Goal: Transaction & Acquisition: Download file/media

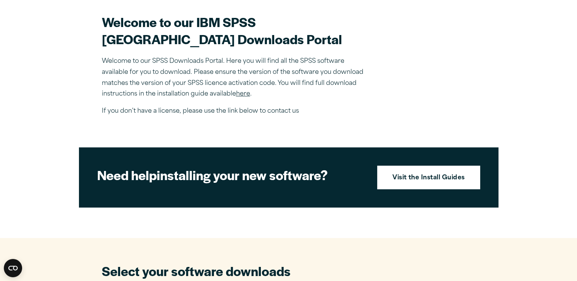
scroll to position [229, 0]
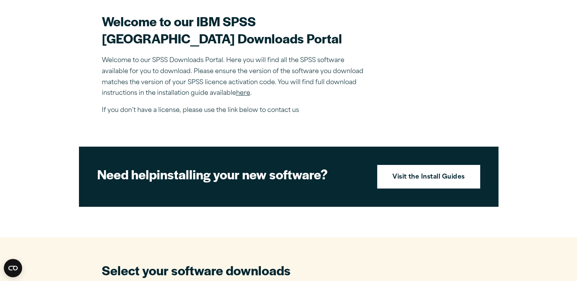
click at [249, 99] on p "Welcome to our SPSS Downloads Portal. Here you will find all the SPSS software …" at bounding box center [235, 77] width 267 height 44
click at [248, 96] on link "here" at bounding box center [243, 93] width 14 height 6
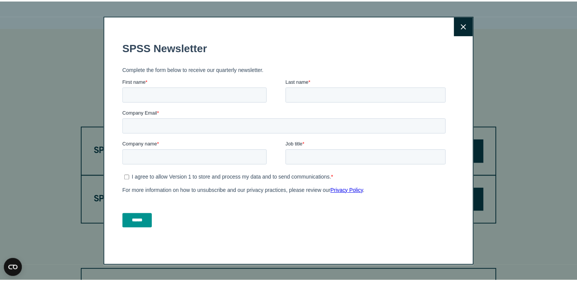
scroll to position [320, 0]
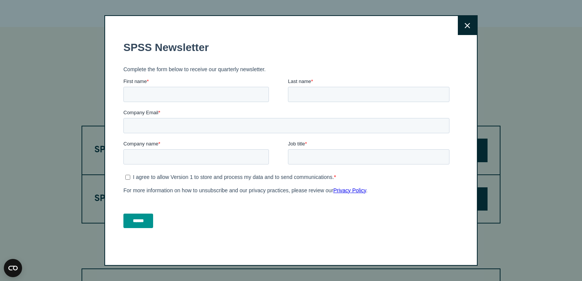
click at [468, 20] on button "Close" at bounding box center [467, 25] width 19 height 19
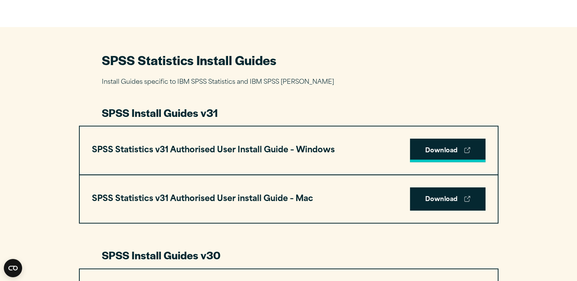
click at [453, 145] on link "Download" at bounding box center [447, 151] width 75 height 24
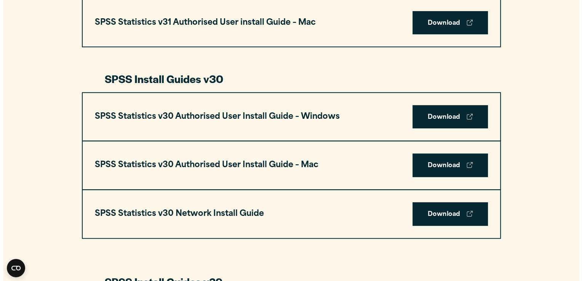
scroll to position [494, 0]
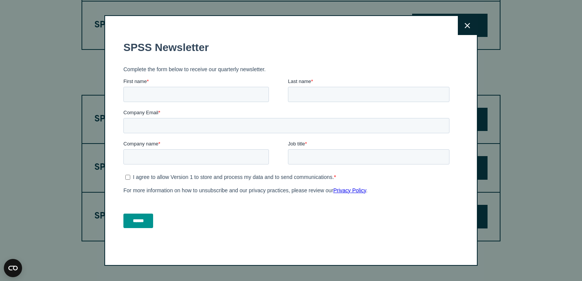
click at [473, 28] on button "Close" at bounding box center [467, 25] width 19 height 19
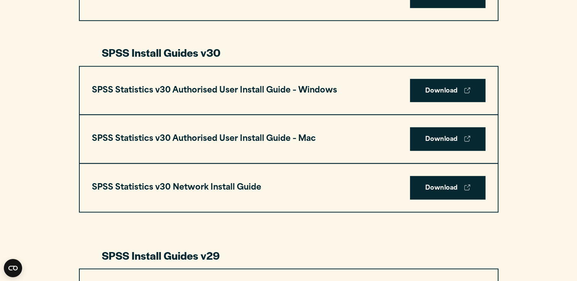
scroll to position [582, 0]
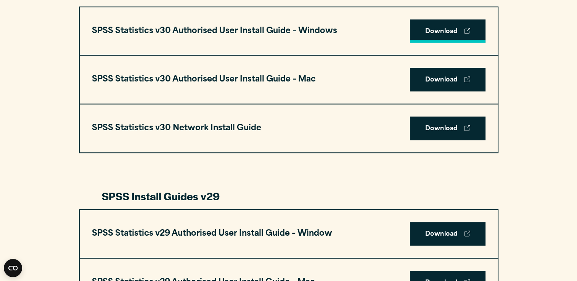
click at [448, 35] on link "Download" at bounding box center [447, 31] width 75 height 24
click at [440, 24] on link "Download" at bounding box center [447, 31] width 75 height 24
click at [351, 27] on div "SPSS Statistics v30 Authorised User Install Guide – Windows Download" at bounding box center [289, 31] width 418 height 48
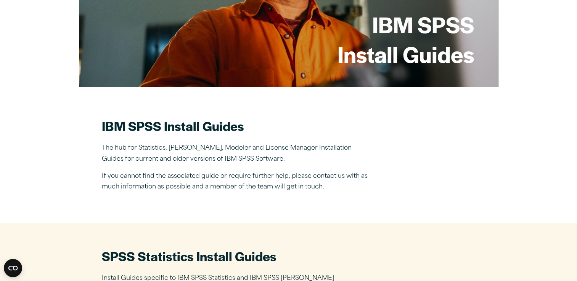
scroll to position [125, 0]
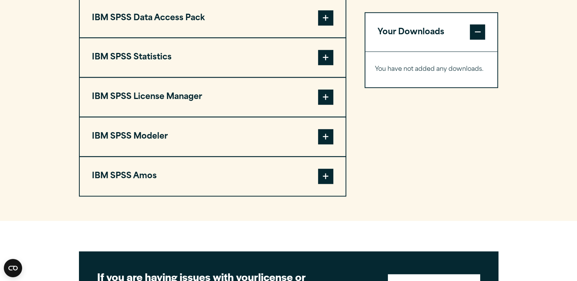
scroll to position [594, 0]
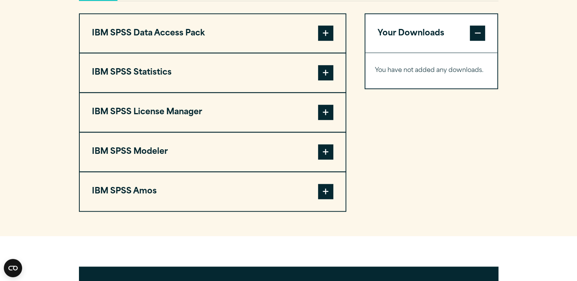
click at [322, 80] on span at bounding box center [325, 72] width 15 height 15
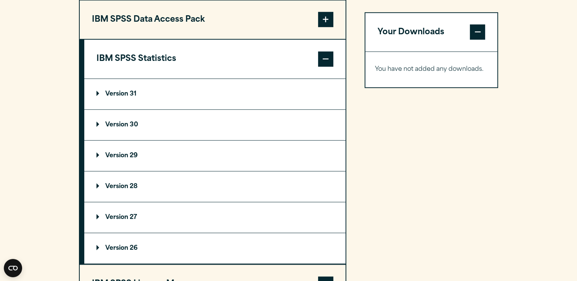
scroll to position [610, 0]
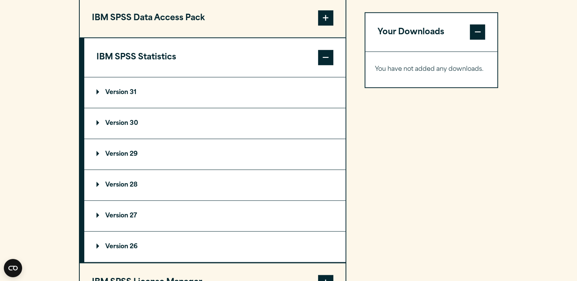
click at [299, 139] on summary "Version 30" at bounding box center [214, 123] width 261 height 30
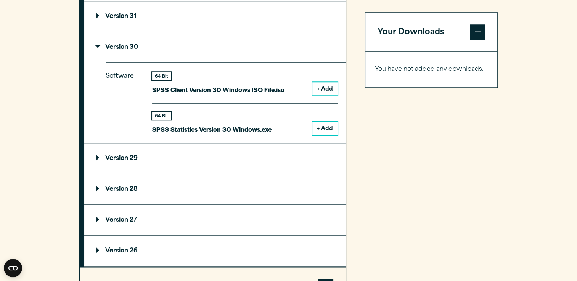
scroll to position [701, 0]
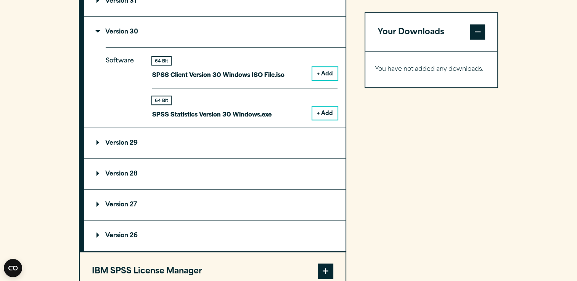
click at [327, 120] on button "+ Add" at bounding box center [324, 113] width 25 height 13
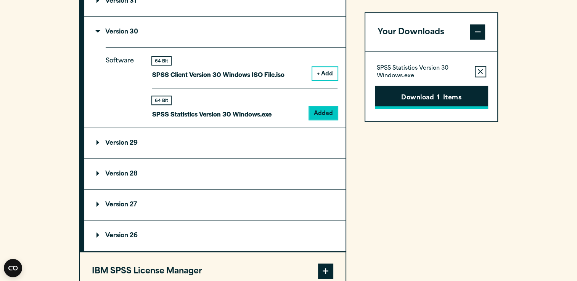
click at [436, 95] on button "Download 1 Items" at bounding box center [431, 98] width 113 height 24
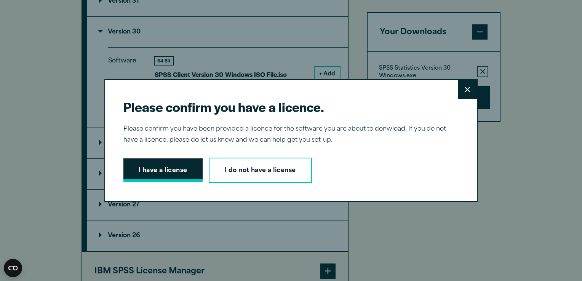
click at [142, 173] on button "I have a license" at bounding box center [162, 171] width 79 height 24
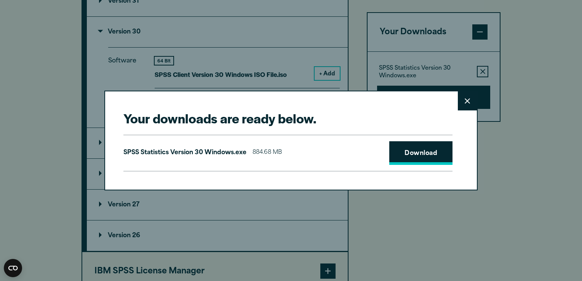
drag, startPoint x: 423, startPoint y: 159, endPoint x: 402, endPoint y: 150, distance: 23.0
click at [402, 150] on link "Download" at bounding box center [420, 153] width 63 height 24
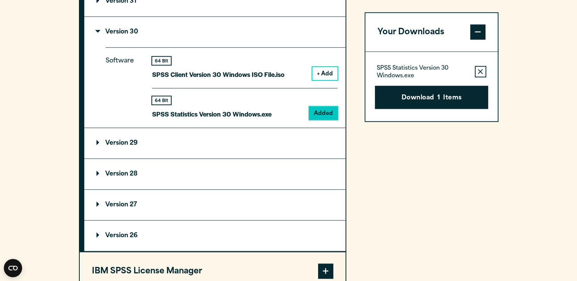
click at [97, 128] on div "Your downloads are ready below. Close SPSS Statistics Version 30 Windows.exe 88…" at bounding box center [288, 140] width 577 height 281
click at [420, 98] on button "Download 1 Items" at bounding box center [431, 98] width 113 height 24
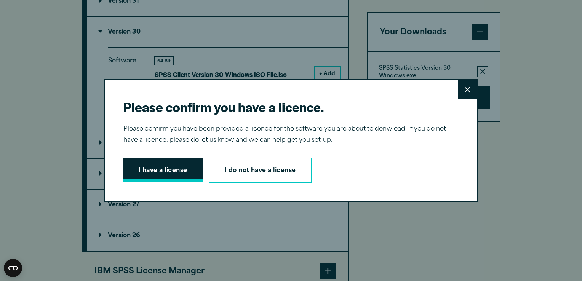
click at [181, 171] on button "I have a license" at bounding box center [162, 171] width 79 height 24
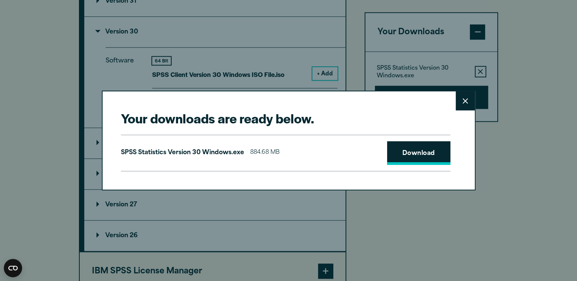
click at [411, 157] on link "Download" at bounding box center [418, 153] width 63 height 24
click at [466, 107] on button "Close" at bounding box center [464, 100] width 19 height 19
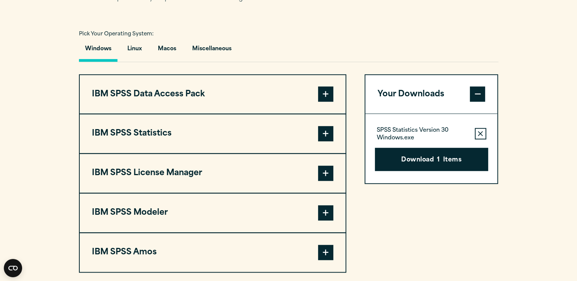
scroll to position [549, 0]
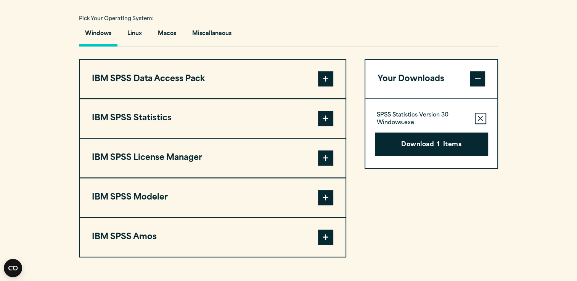
click at [329, 126] on span at bounding box center [325, 118] width 15 height 15
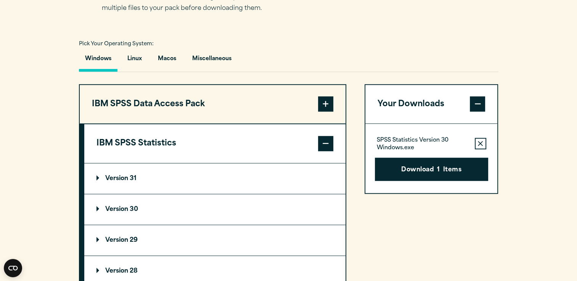
scroll to position [525, 0]
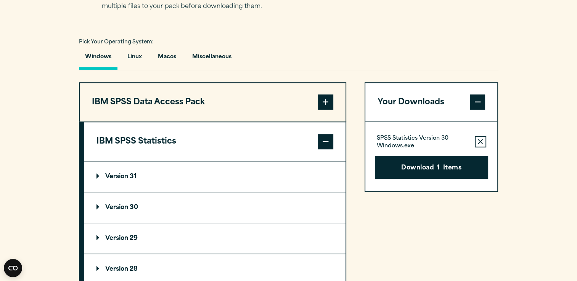
click at [127, 211] on p "Version 30" at bounding box center [117, 208] width 42 height 6
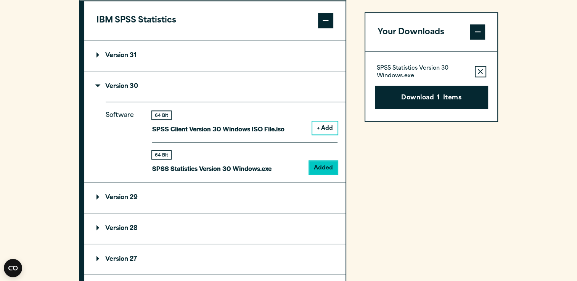
scroll to position [647, 0]
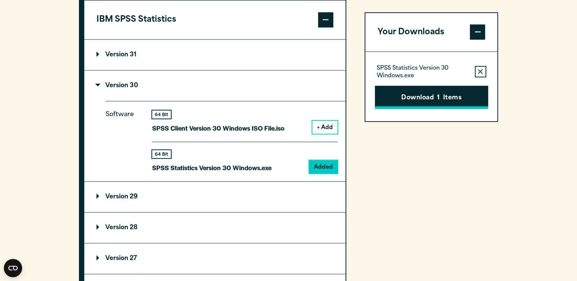
click at [459, 97] on button "Download 1 Items" at bounding box center [431, 98] width 113 height 24
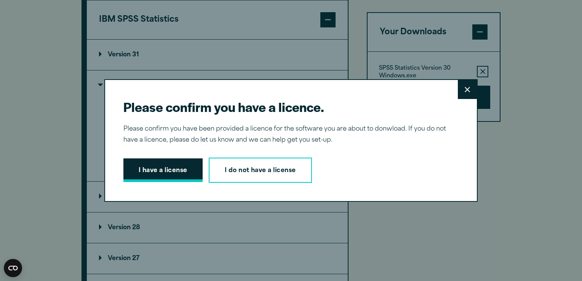
click at [194, 171] on button "I have a license" at bounding box center [162, 171] width 79 height 24
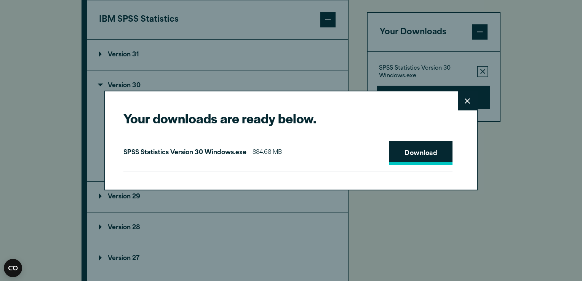
click at [426, 163] on link "Download" at bounding box center [420, 153] width 63 height 24
click at [468, 99] on button "Close" at bounding box center [467, 100] width 19 height 19
